Goal: Transaction & Acquisition: Purchase product/service

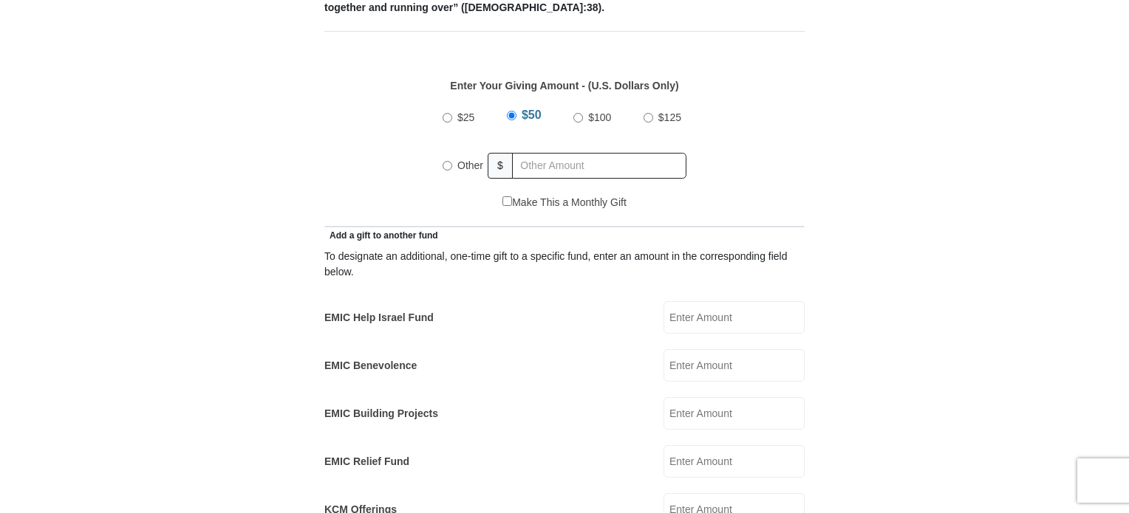
scroll to position [665, 0]
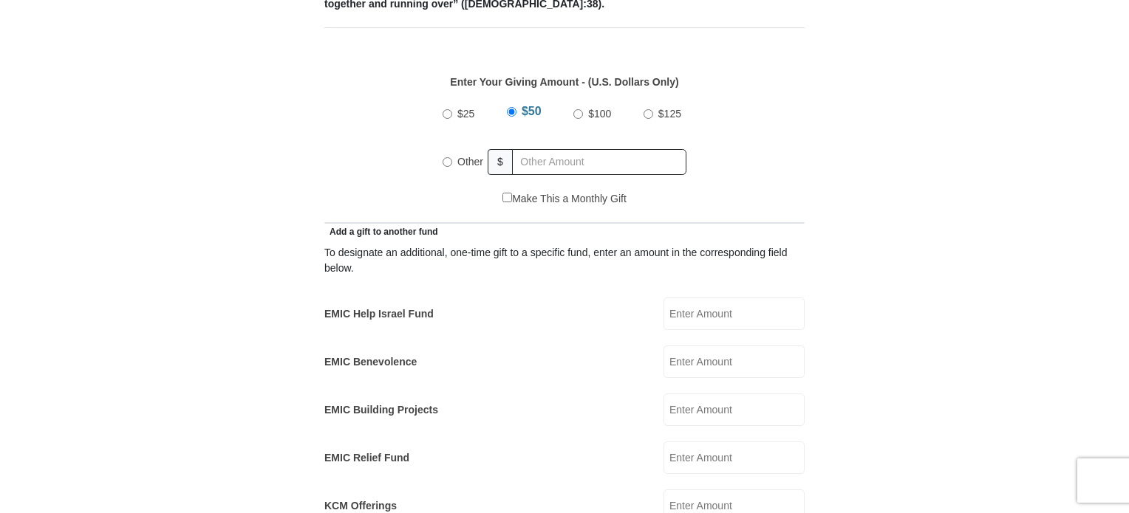
click at [443, 157] on input "Other" at bounding box center [447, 162] width 10 height 10
radio input "true"
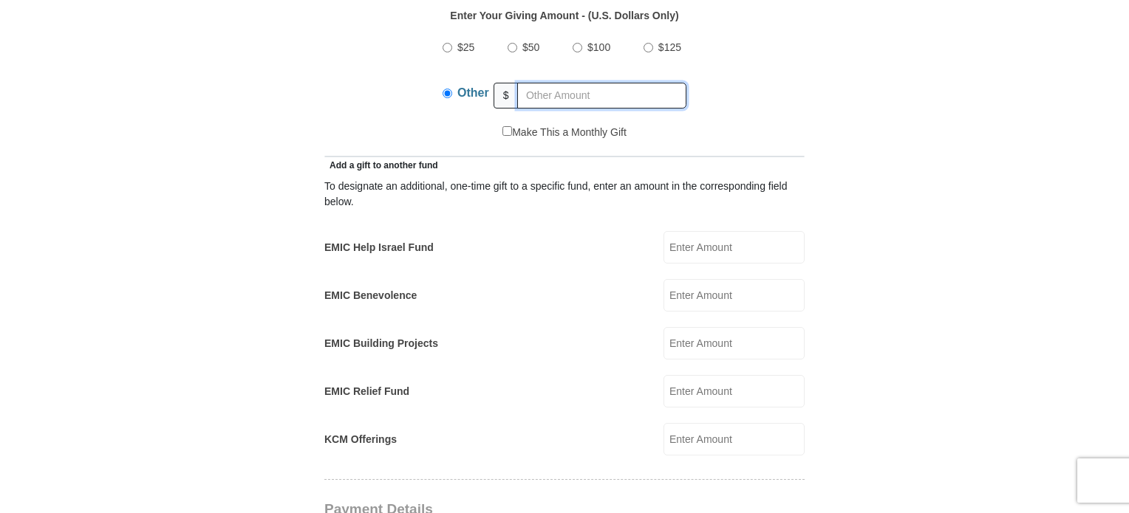
scroll to position [813, 0]
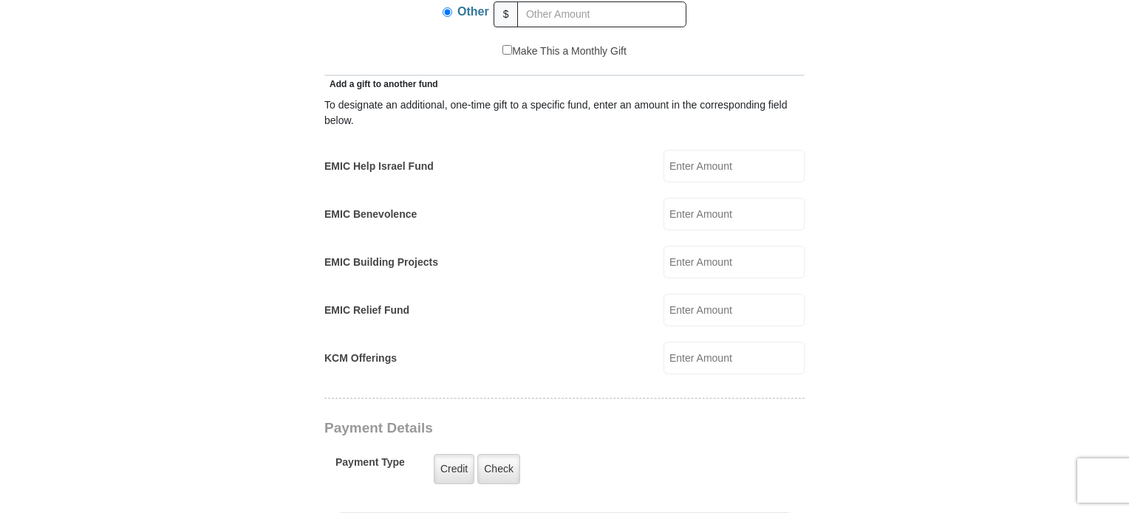
click at [687, 345] on input "KCM Offerings" at bounding box center [733, 358] width 141 height 33
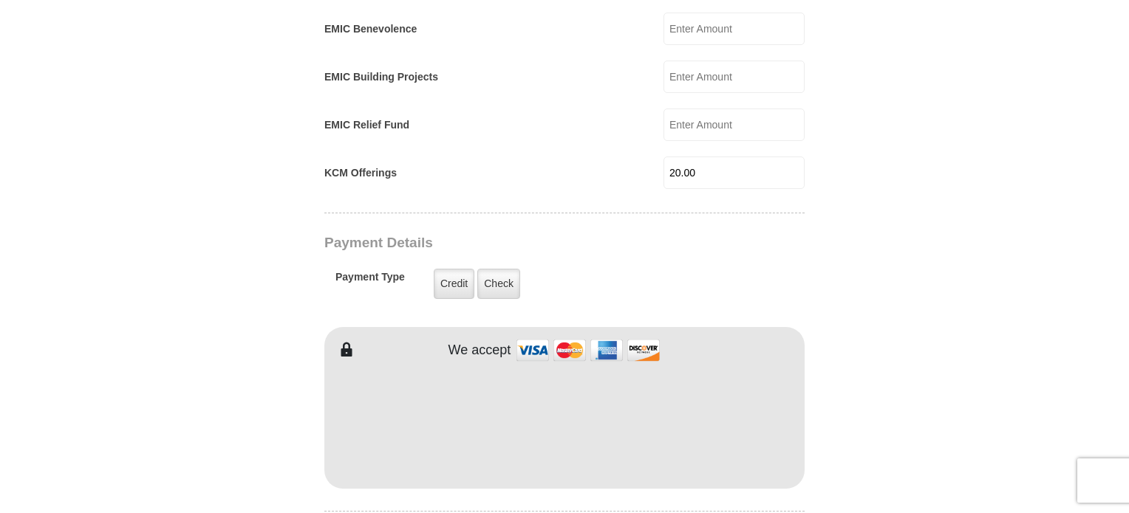
scroll to position [1034, 0]
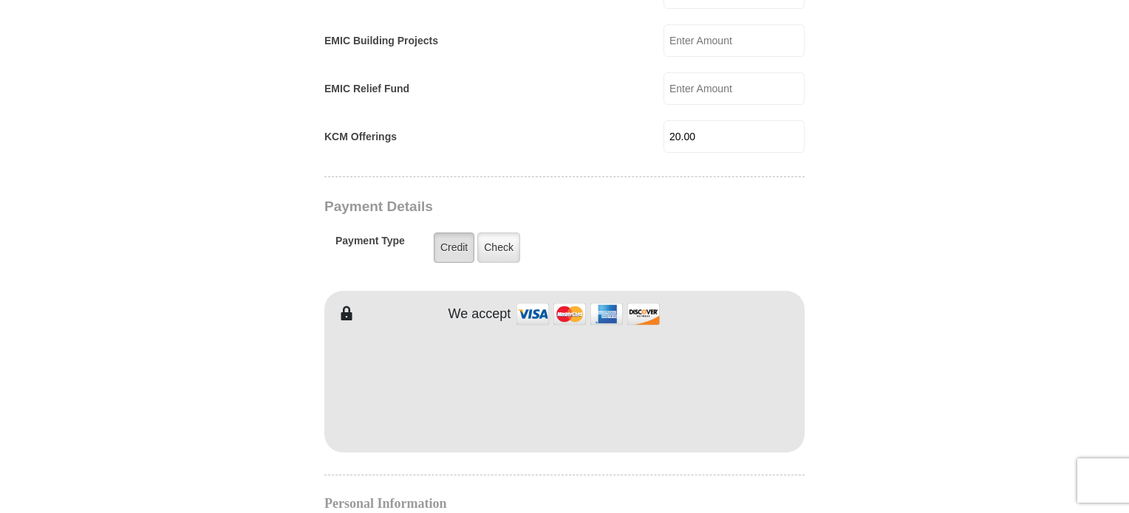
type input "20.00"
click at [452, 233] on label "Credit" at bounding box center [454, 248] width 41 height 30
click at [0, 0] on input "Credit" at bounding box center [0, 0] width 0 height 0
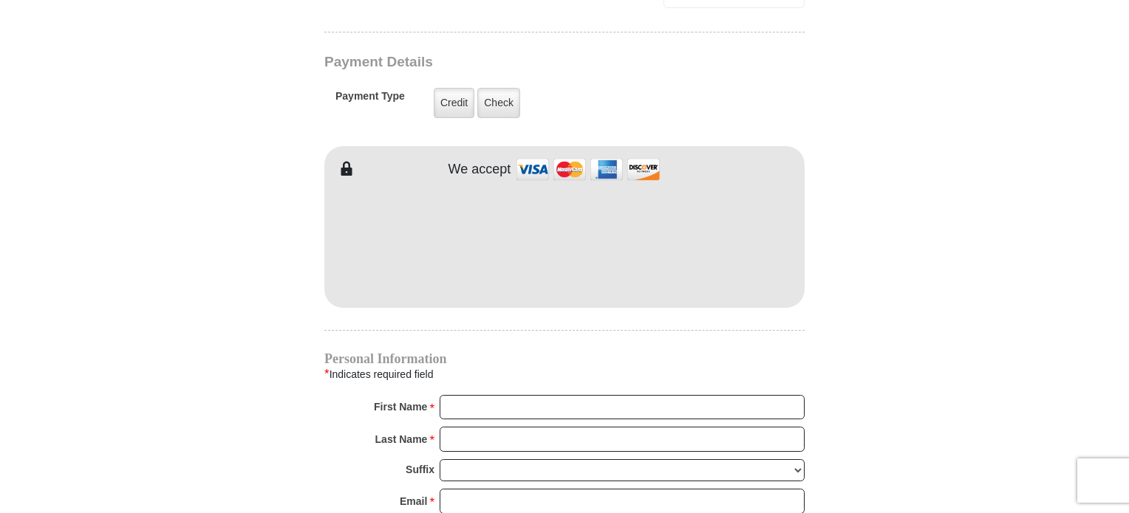
scroll to position [1182, 0]
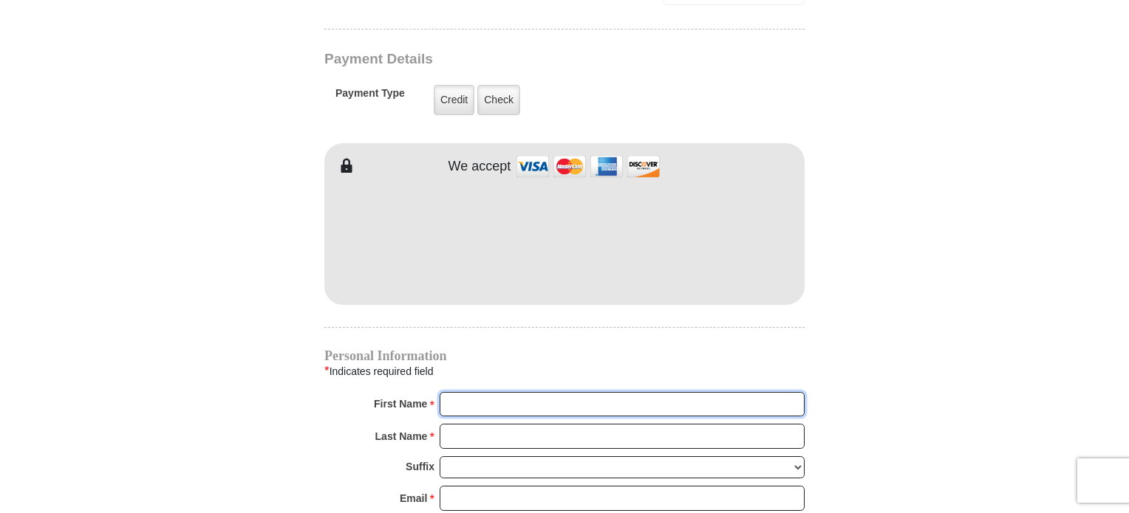
click at [496, 392] on input "First Name *" at bounding box center [622, 404] width 365 height 25
type input "[PERSON_NAME]"
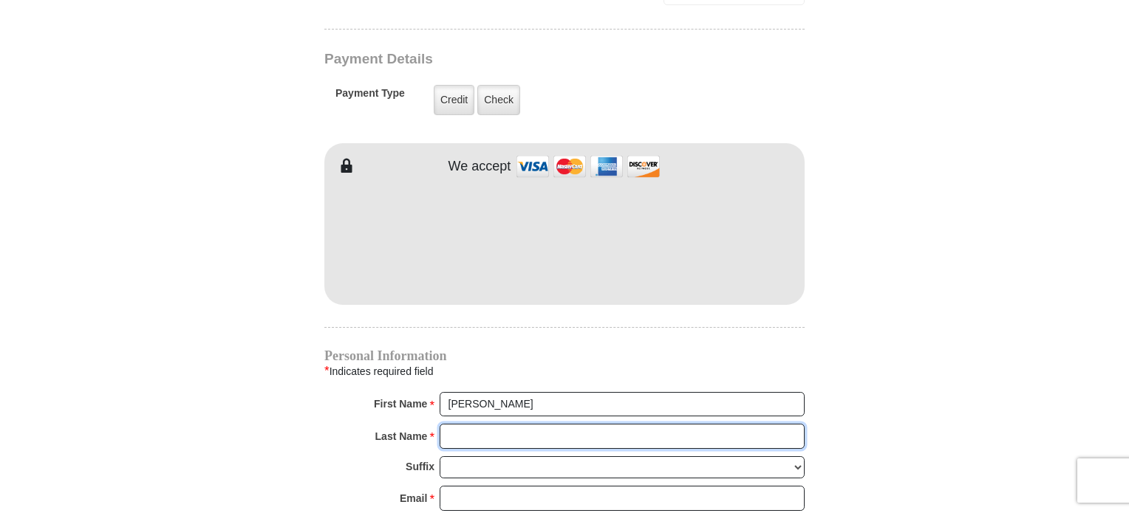
click at [518, 424] on input "Last Name *" at bounding box center [622, 436] width 365 height 25
type input "Seulean"
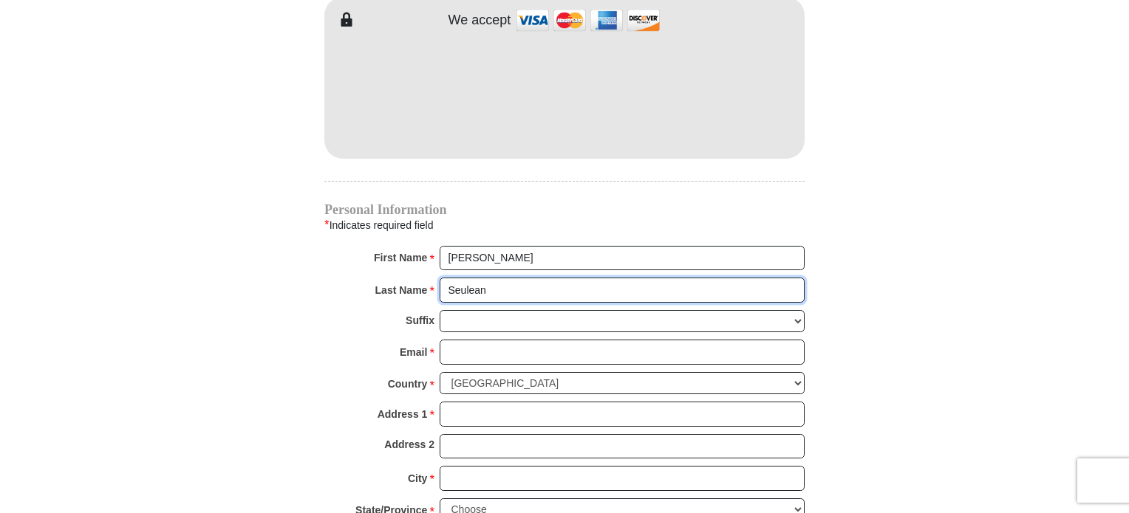
scroll to position [1330, 0]
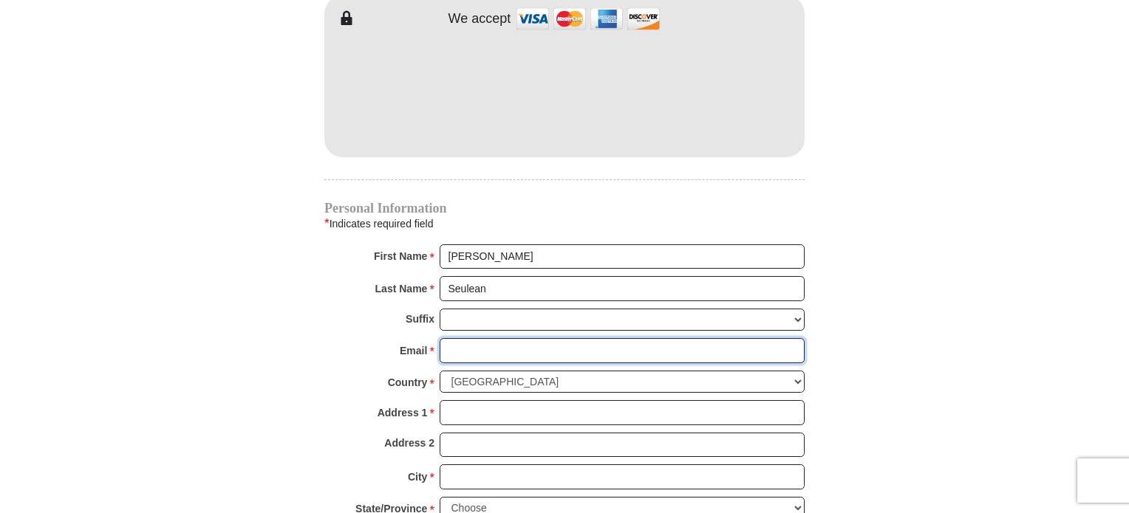
click at [518, 338] on input "Email *" at bounding box center [622, 350] width 365 height 25
type input "[EMAIL_ADDRESS][DOMAIN_NAME]"
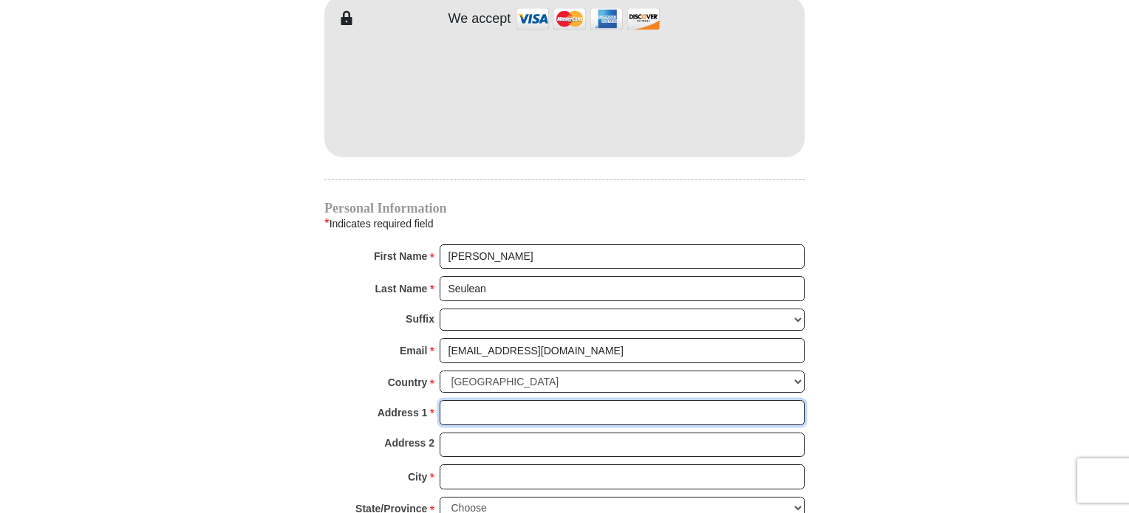
type input "[STREET_ADDRESS]"
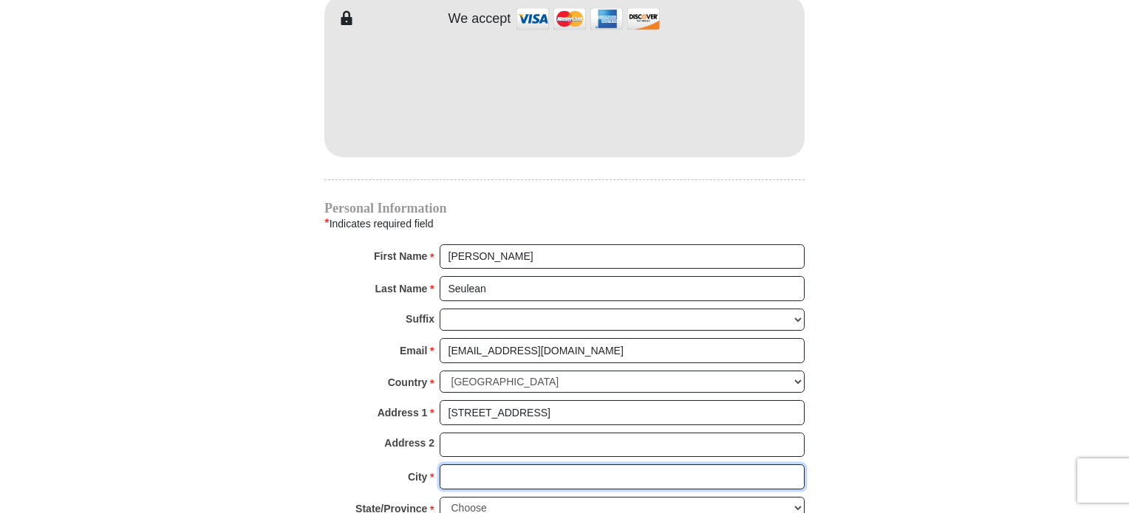
type input "[GEOGRAPHIC_DATA]"
select select "WA"
type input "98168"
type input "2064681483"
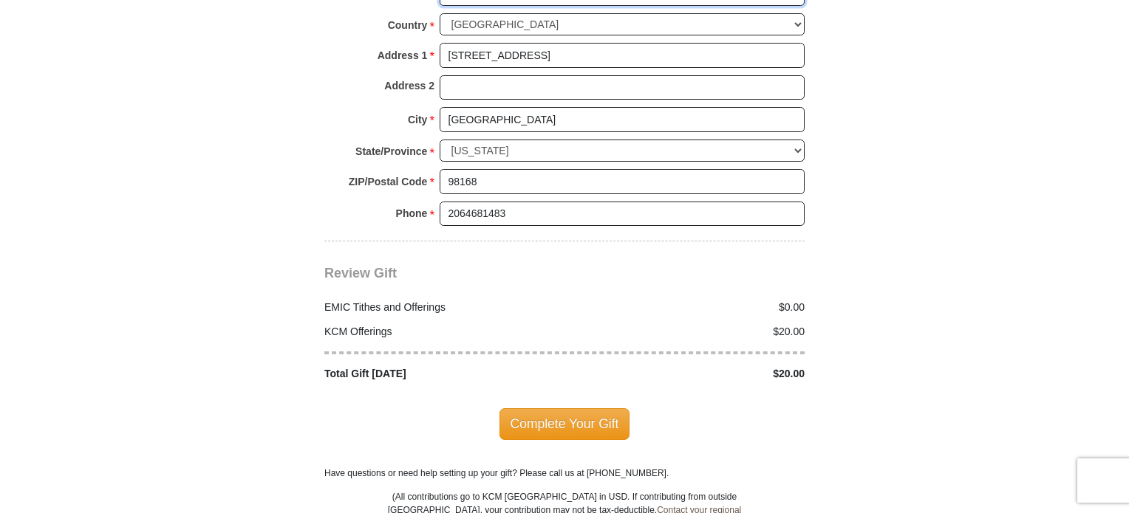
scroll to position [1773, 0]
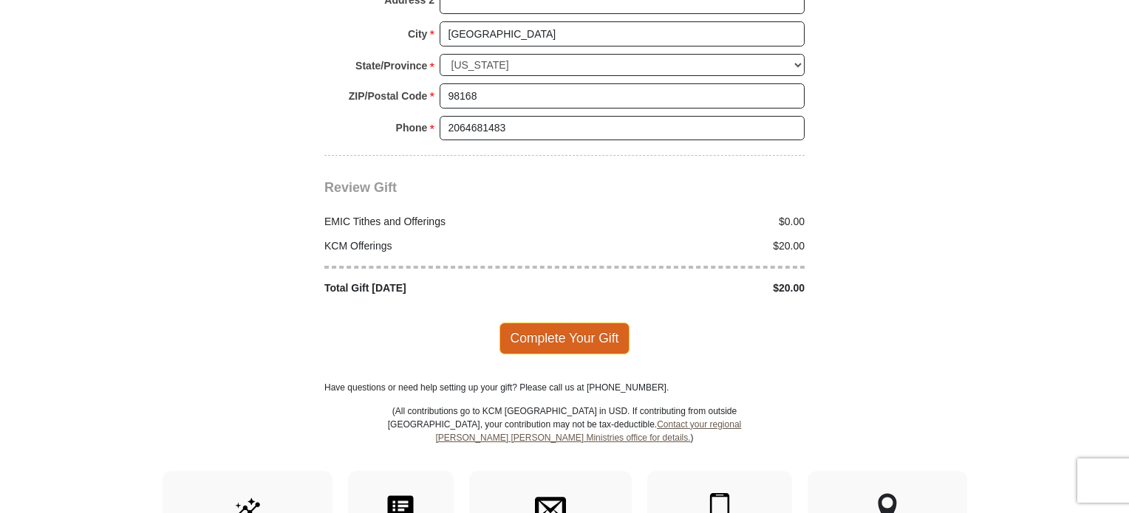
click at [550, 323] on span "Complete Your Gift" at bounding box center [564, 338] width 131 height 31
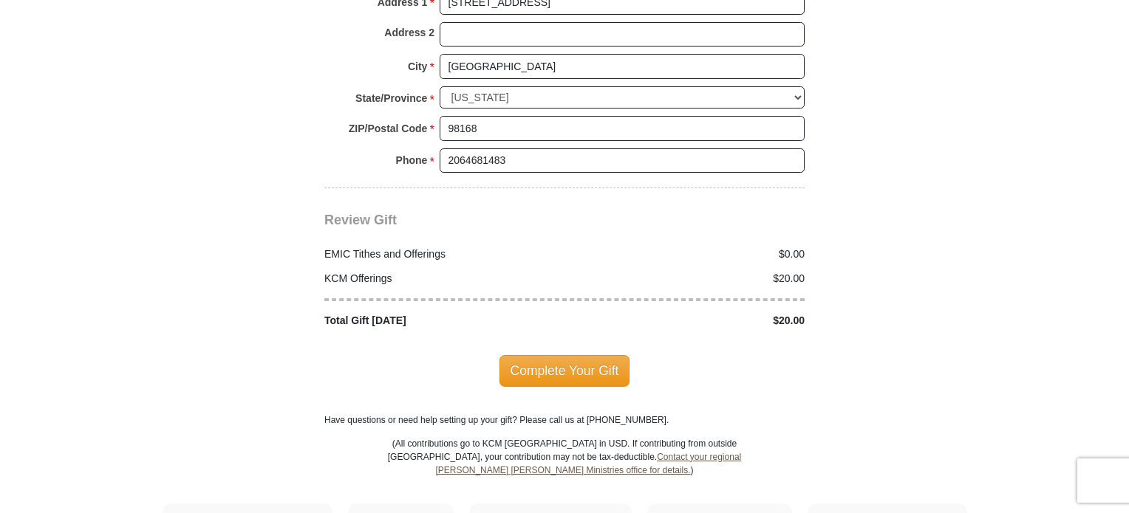
scroll to position [1869, 0]
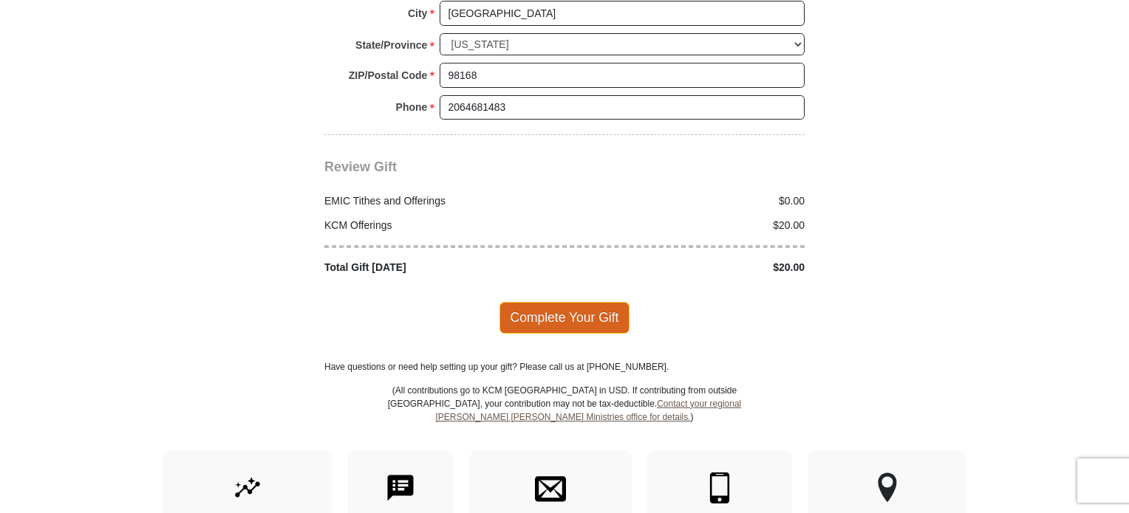
click at [527, 302] on span "Complete Your Gift" at bounding box center [564, 317] width 131 height 31
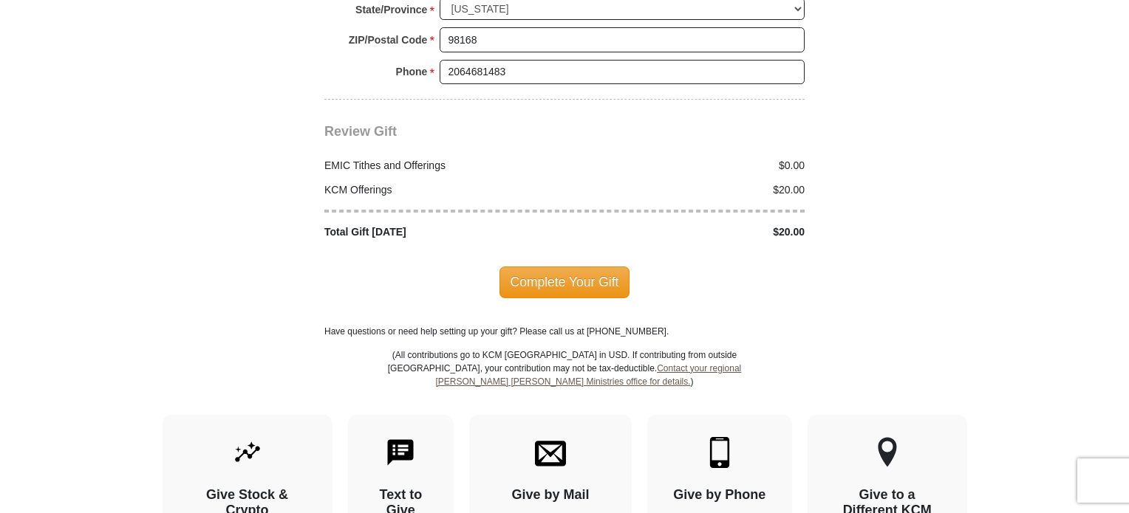
scroll to position [2017, 0]
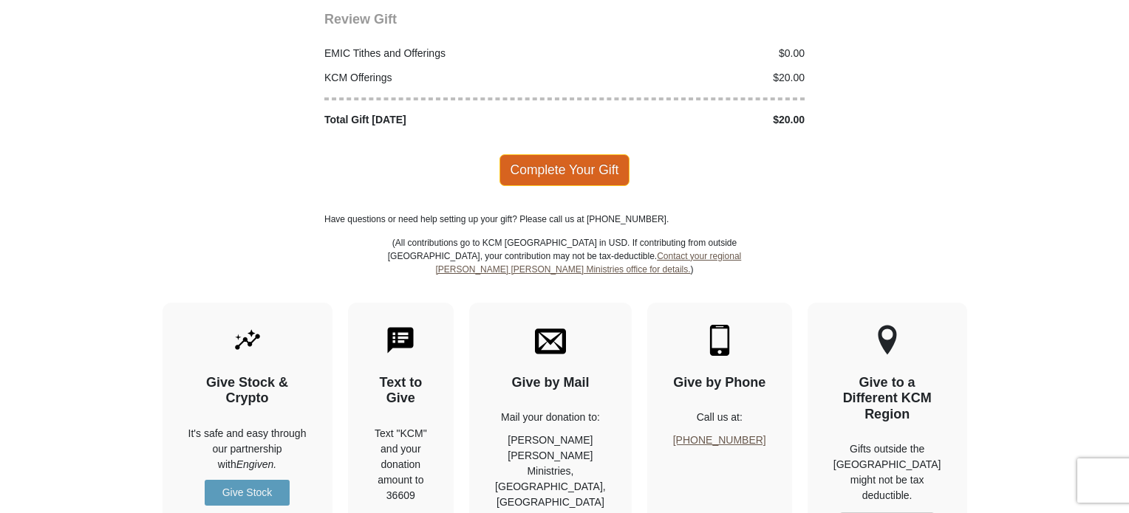
click at [526, 154] on span "Complete Your Gift" at bounding box center [564, 169] width 131 height 31
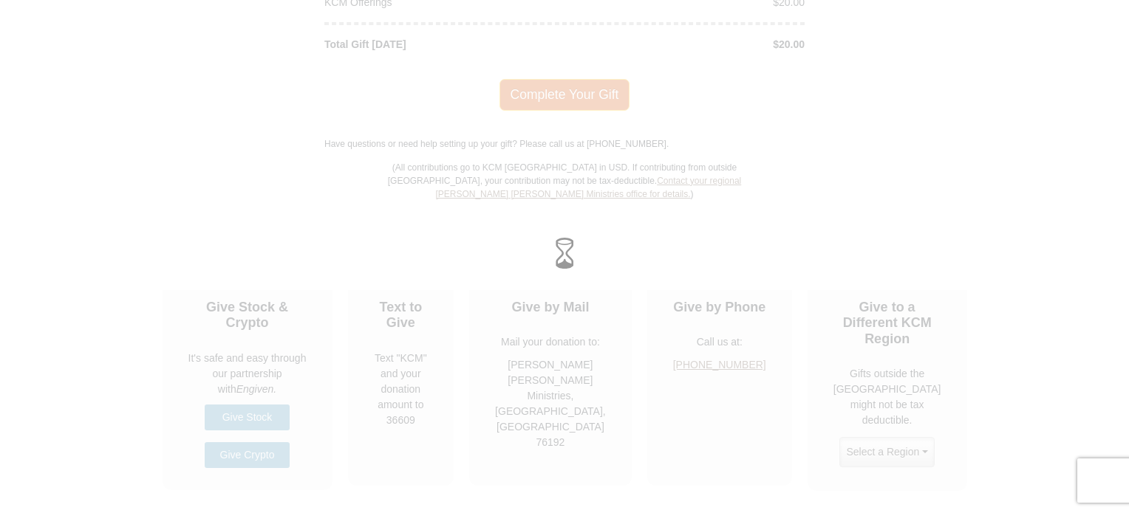
scroll to position [1941, 0]
